Goal: Task Accomplishment & Management: Use online tool/utility

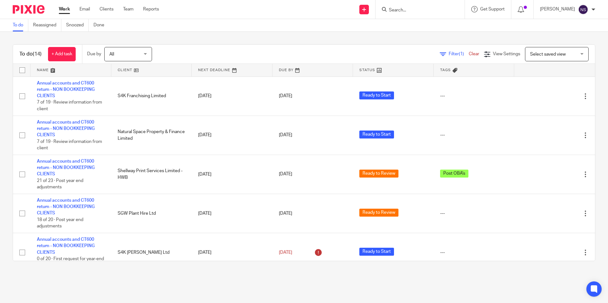
scroll to position [318, 0]
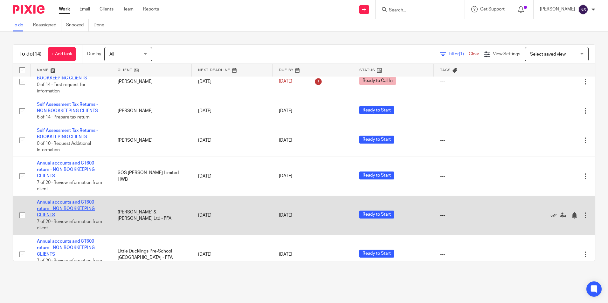
click at [73, 210] on link "Annual accounts and CT600 return - NON BOOKKEEPING CLIENTS" at bounding box center [66, 208] width 58 height 17
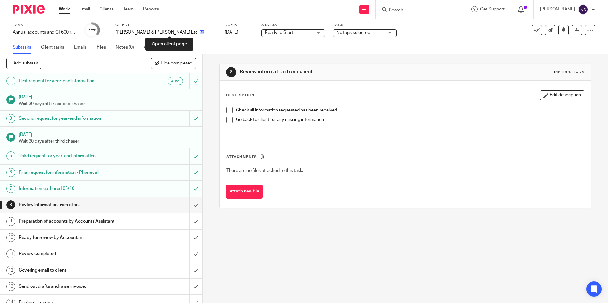
click at [200, 32] on icon at bounding box center [202, 32] width 5 height 5
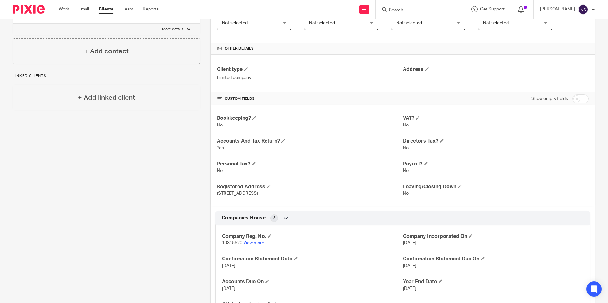
scroll to position [127, 0]
drag, startPoint x: 220, startPoint y: 242, endPoint x: 240, endPoint y: 243, distance: 20.7
click at [240, 243] on div "Company Reg. No. 10315520 View more Company Incorporated On 5 Aug 2016 Confirma…" at bounding box center [402, 270] width 375 height 103
copy span "10315520"
